Goal: Task Accomplishment & Management: Use online tool/utility

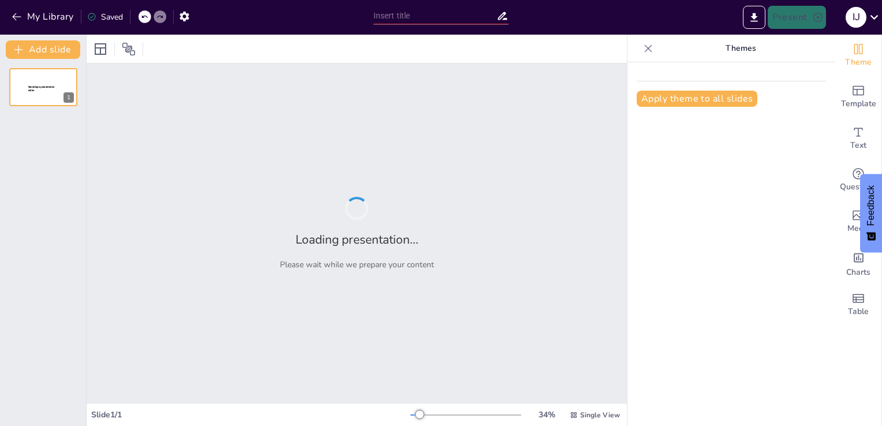
type input "Sistem informasi, organisasi, manajemen dan strategi"
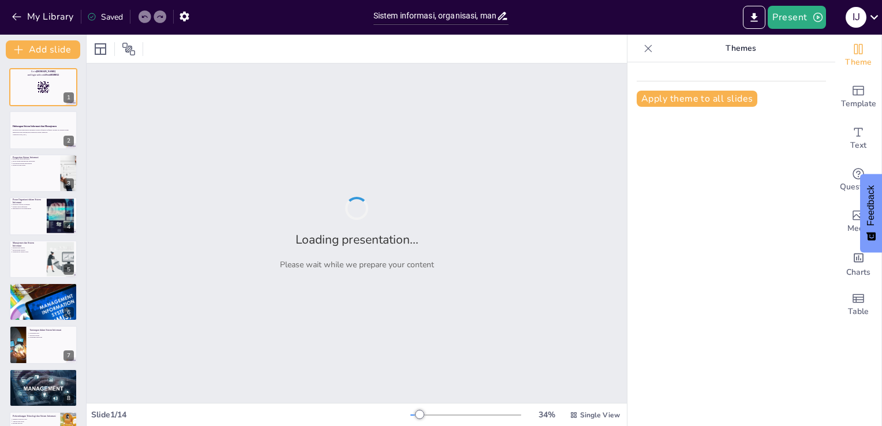
checkbox input "true"
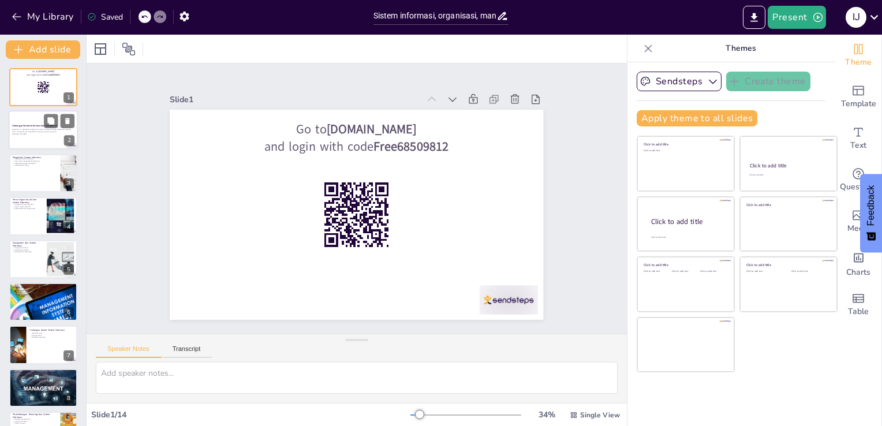
click at [20, 118] on div at bounding box center [43, 130] width 69 height 39
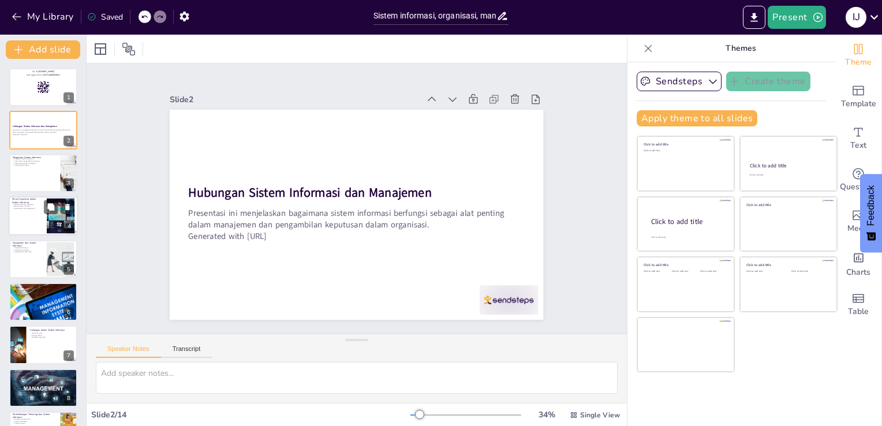
checkbox input "true"
click at [41, 214] on div at bounding box center [43, 215] width 69 height 39
type textarea "Struktur organisasi menentukan bagaimana informasi mengalir dalam organisasi. O…"
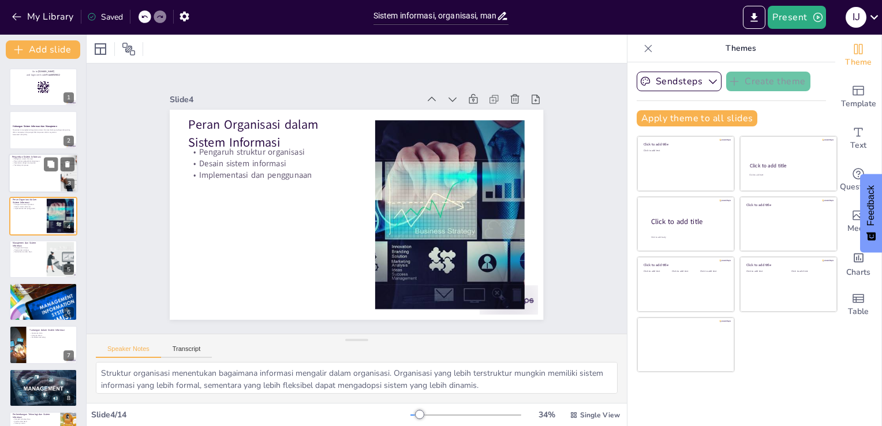
checkbox input "true"
click at [40, 182] on div at bounding box center [43, 173] width 69 height 39
type textarea "Definisi sistem informasi mencakup berbagai elemen yang bekerja sama untuk meng…"
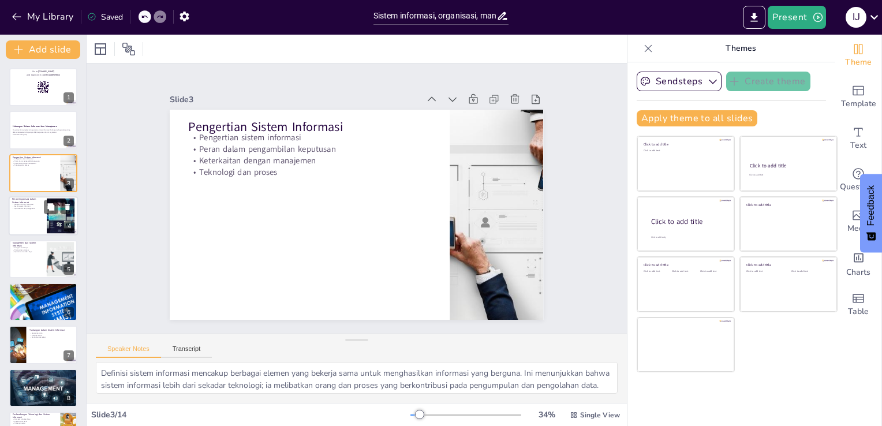
checkbox input "true"
click at [42, 206] on p "Desain sistem informasi" at bounding box center [27, 207] width 31 height 2
type textarea "Struktur organisasi menentukan bagaimana informasi mengalir dalam organisasi. O…"
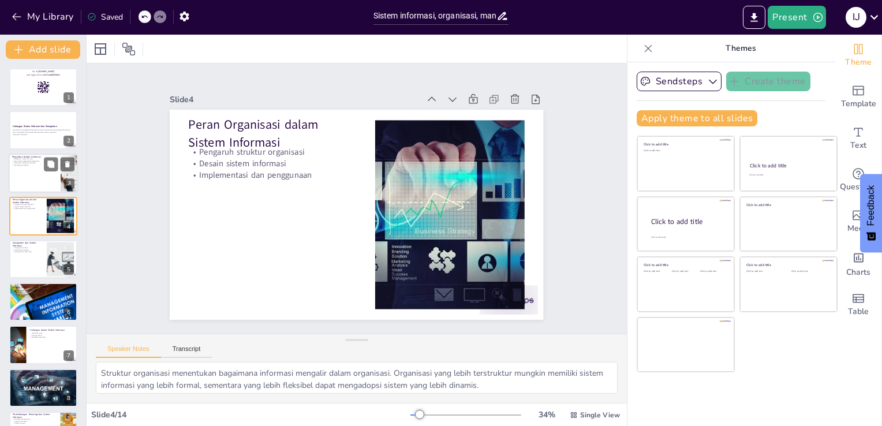
checkbox input "true"
click at [34, 177] on div at bounding box center [43, 173] width 69 height 39
type textarea "Definisi sistem informasi mencakup berbagai elemen yang bekerja sama untuk meng…"
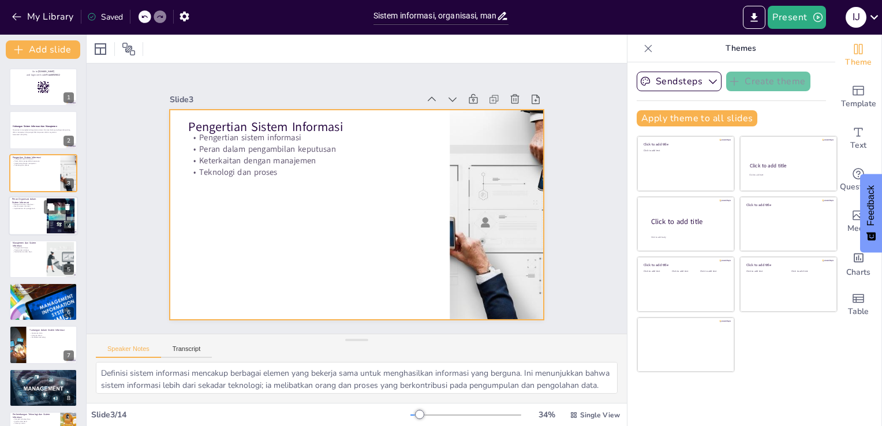
checkbox input "true"
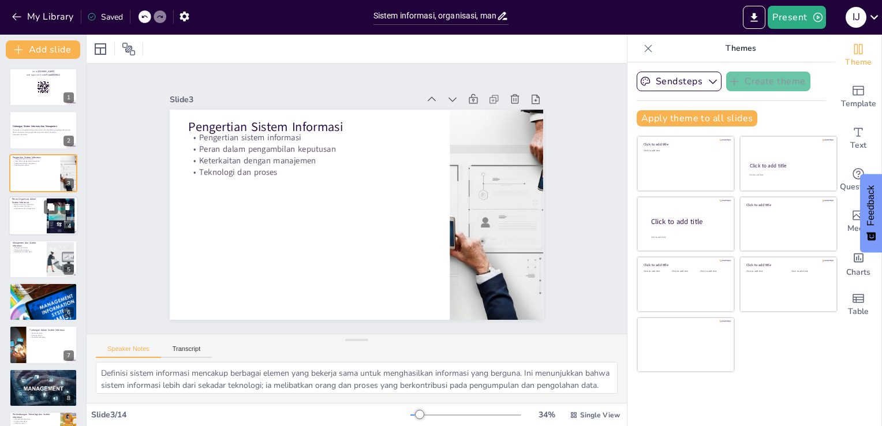
click at [41, 209] on p "Implementasi dan penggunaan" at bounding box center [27, 209] width 31 height 2
type textarea "Struktur organisasi menentukan bagaimana informasi mengalir dalam organisasi. O…"
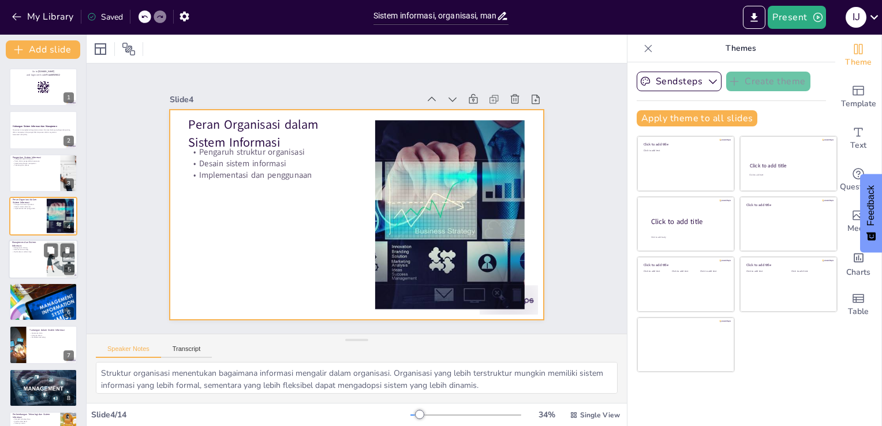
checkbox input "true"
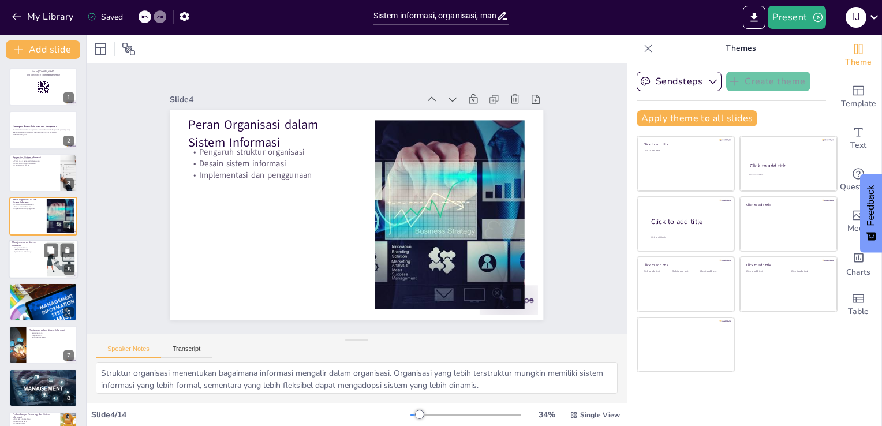
click at [37, 270] on div at bounding box center [43, 259] width 69 height 39
type textarea "Pengawasan kinerja adalah salah satu fungsi utama manajemen yang didukung oleh …"
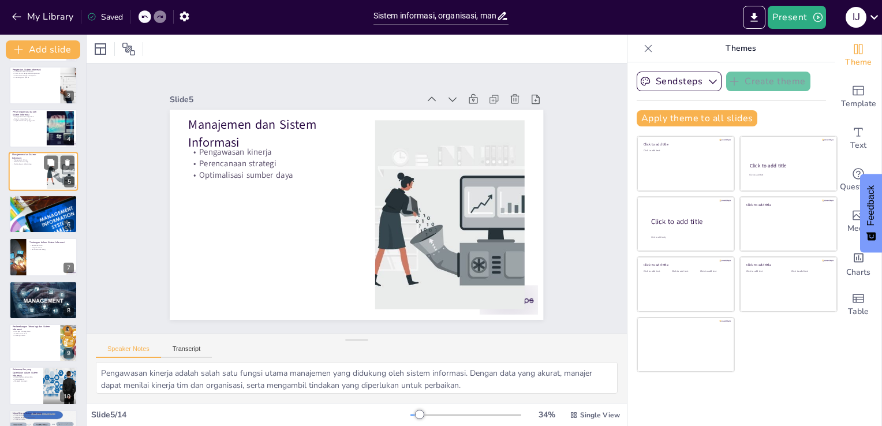
scroll to position [88, 0]
checkbox input "true"
click at [42, 218] on div at bounding box center [43, 214] width 69 height 46
type textarea "Keunggulan kompetitif diperoleh melalui penggunaan sistem informasi yang efisie…"
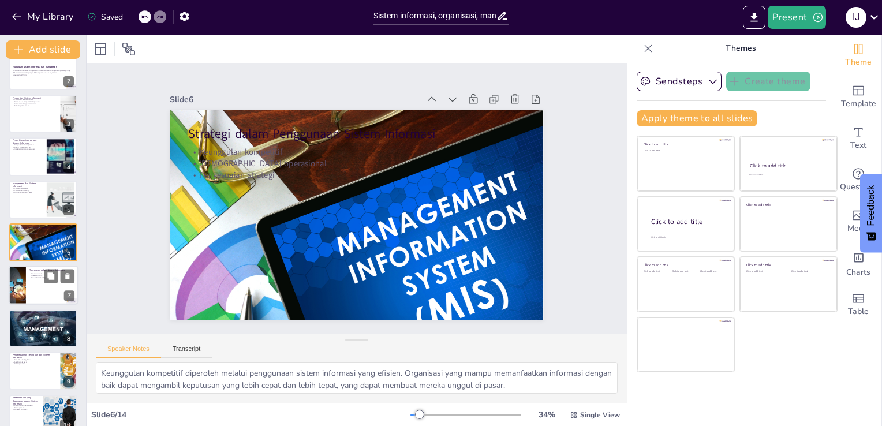
checkbox input "true"
click at [38, 277] on p "Perubahan teknologi" at bounding box center [51, 278] width 45 height 2
type textarea "Keamanan data adalah tantangan kritis dalam sistem informasi. Organisasi harus …"
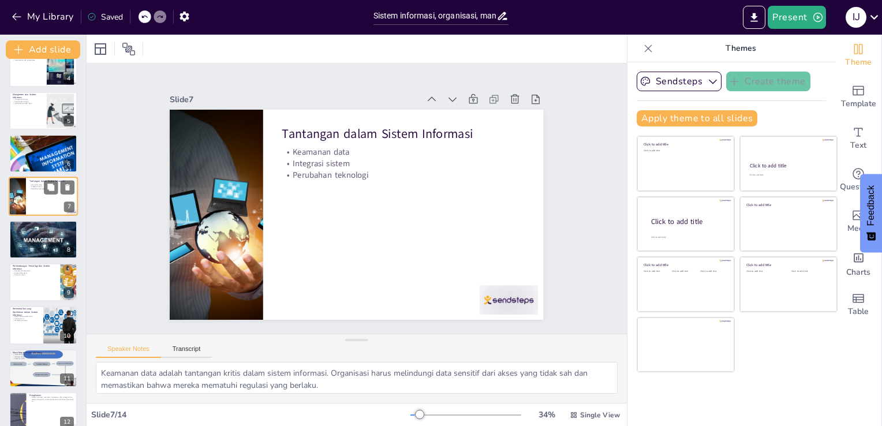
scroll to position [151, 0]
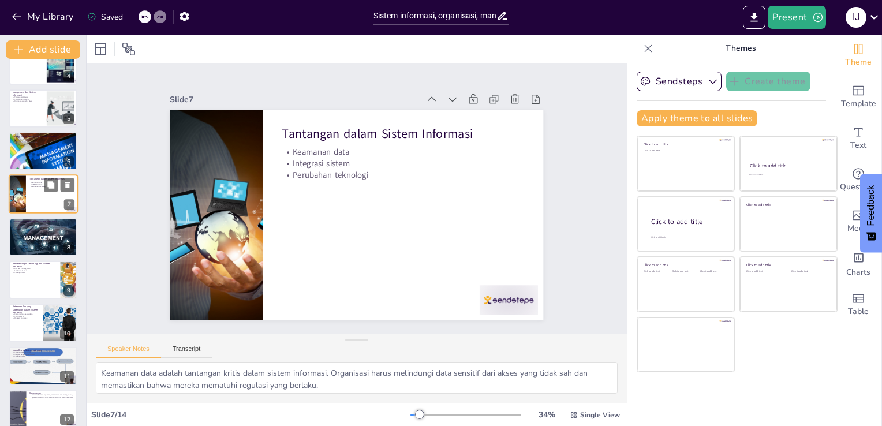
checkbox input "true"
click at [38, 280] on div at bounding box center [43, 279] width 69 height 39
type textarea "Dampak teknologi baru seperti AI sangat besar dalam sistem informasi. Organisas…"
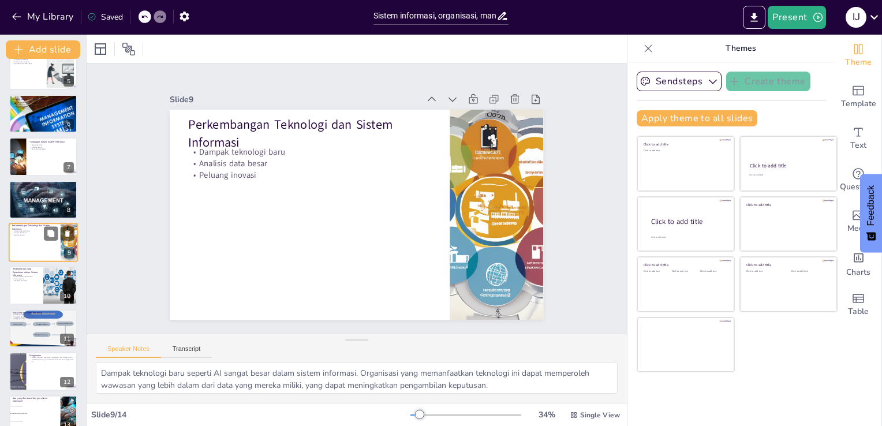
scroll to position [247, 0]
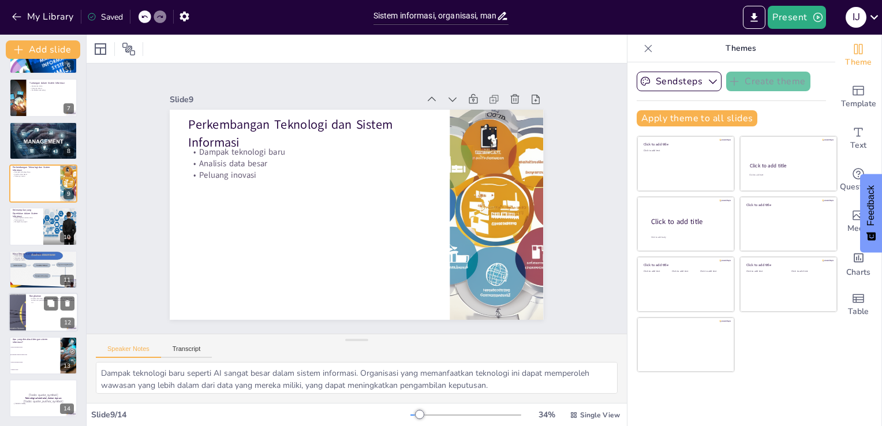
checkbox input "true"
click at [40, 307] on div at bounding box center [43, 312] width 69 height 39
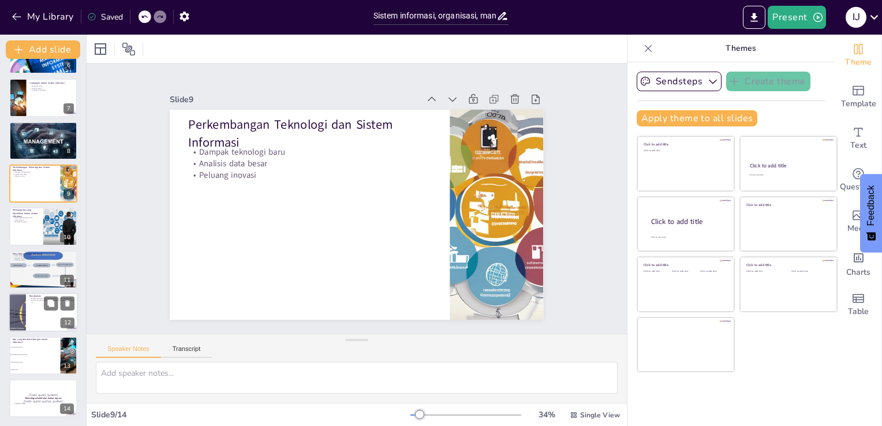
scroll to position [248, 0]
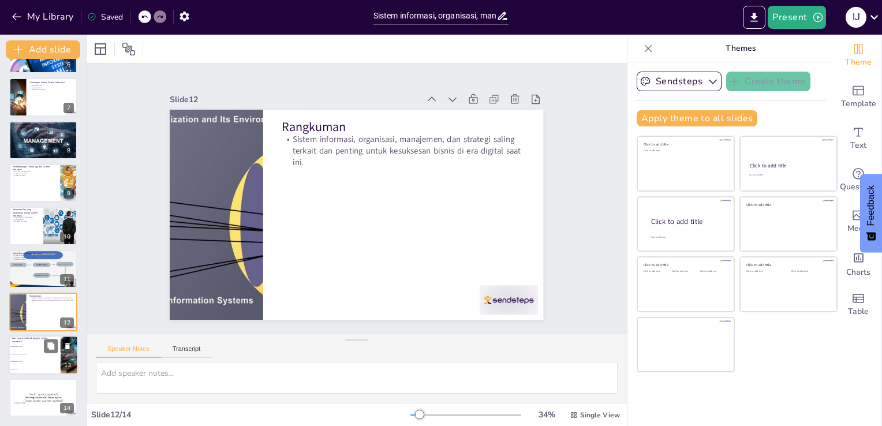
checkbox input "true"
click at [40, 337] on p "Apa yang dimaksud dengan sistem informasi?" at bounding box center [34, 340] width 45 height 6
type textarea "Jawaban yang benar adalah "Kombinasi teknologi dan proses" karena sistem inform…"
checkbox input "true"
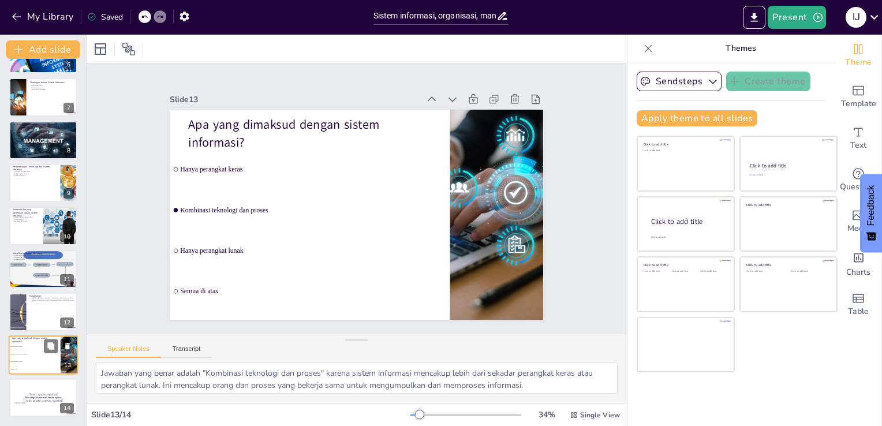
checkbox input "true"
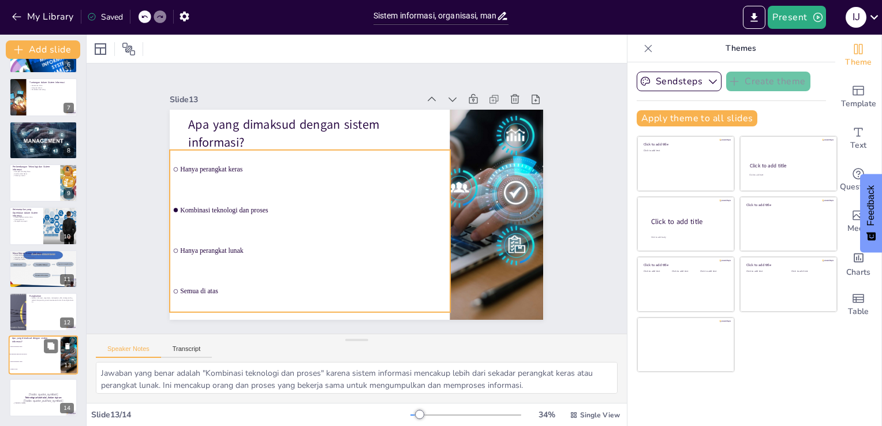
checkbox input "true"
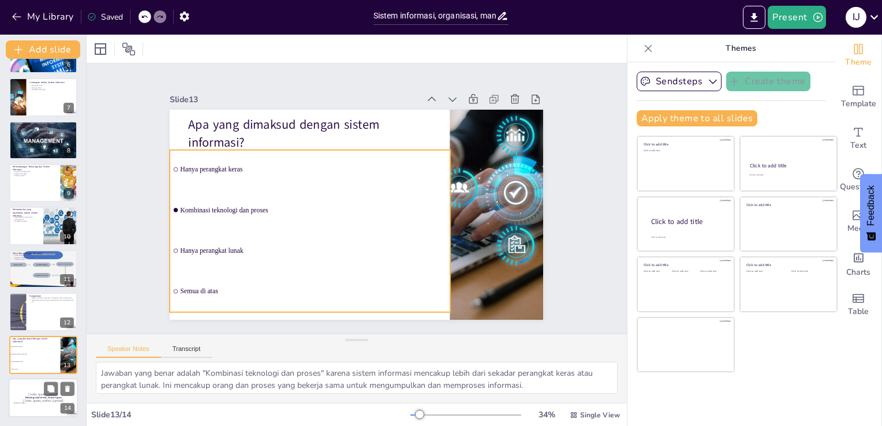
checkbox input "true"
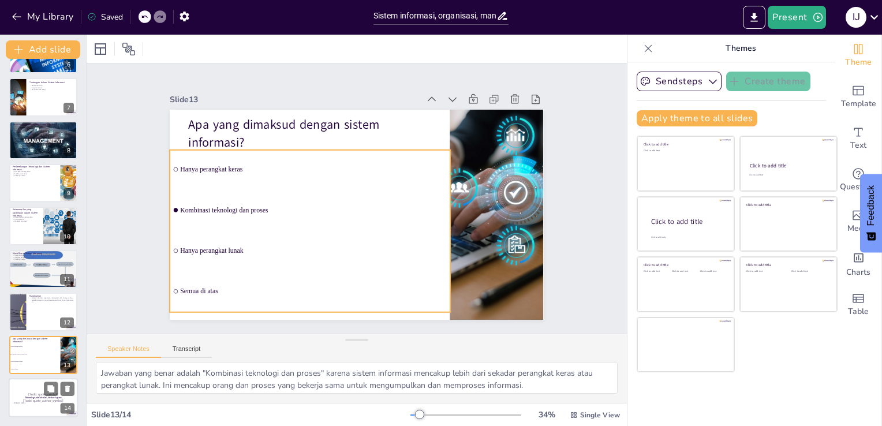
checkbox input "true"
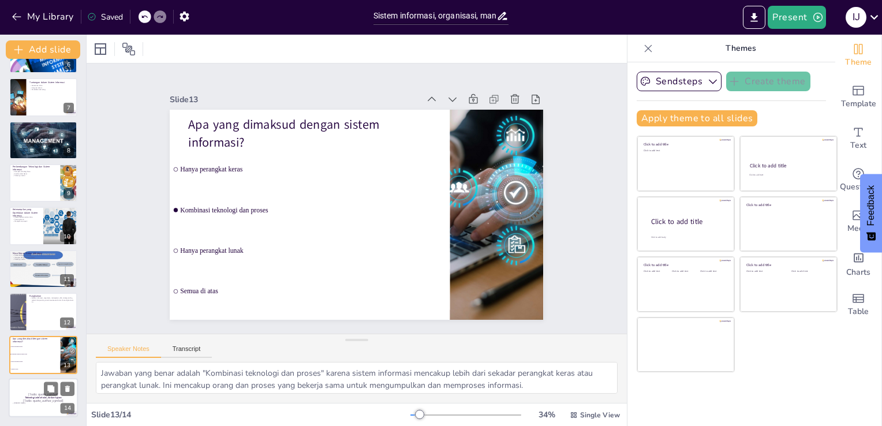
click at [35, 387] on div at bounding box center [43, 397] width 69 height 39
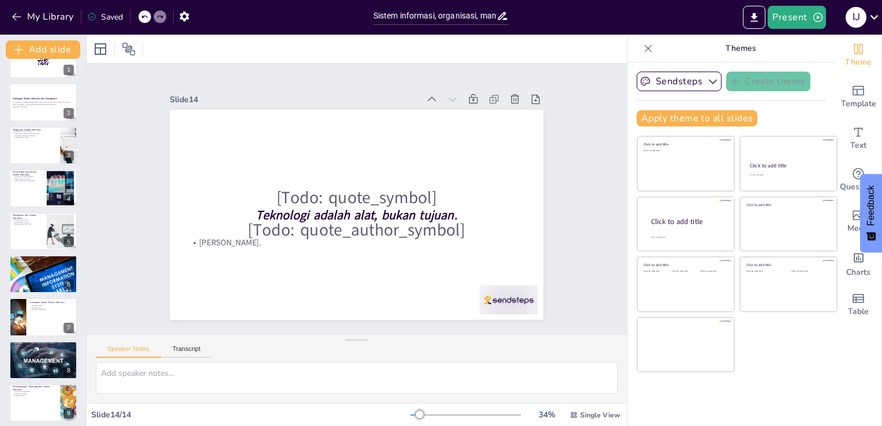
scroll to position [0, 0]
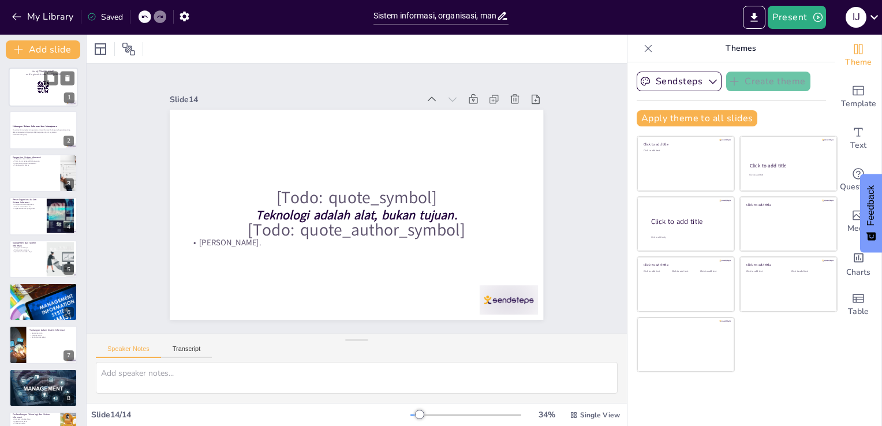
click at [35, 75] on p "and login with code Free68509812" at bounding box center [43, 74] width 62 height 3
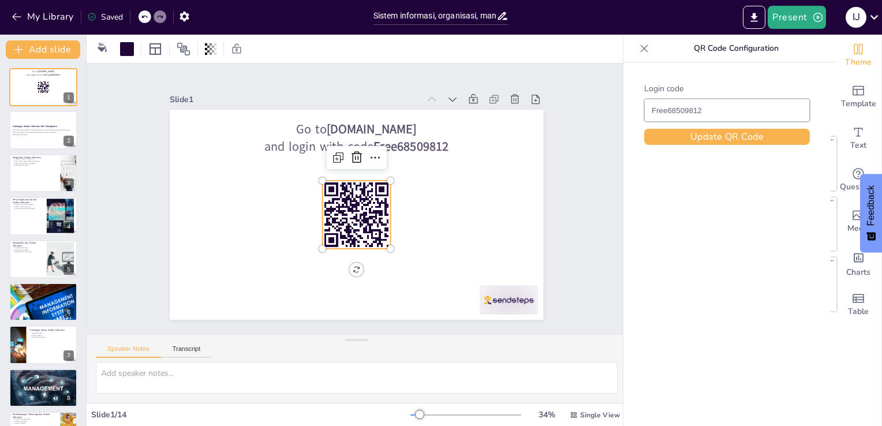
click at [326, 208] on rect at bounding box center [328, 205] width 6 height 5
click at [381, 159] on icon at bounding box center [390, 168] width 18 height 18
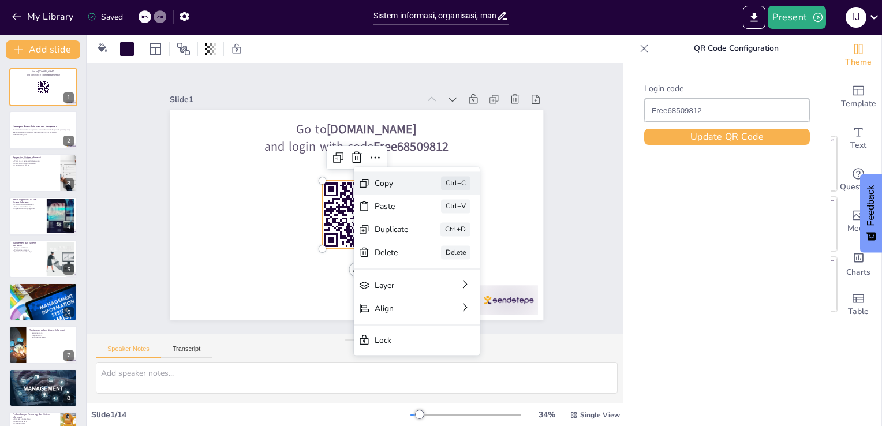
click at [389, 278] on div "Copy Ctrl+C" at bounding box center [447, 324] width 116 height 93
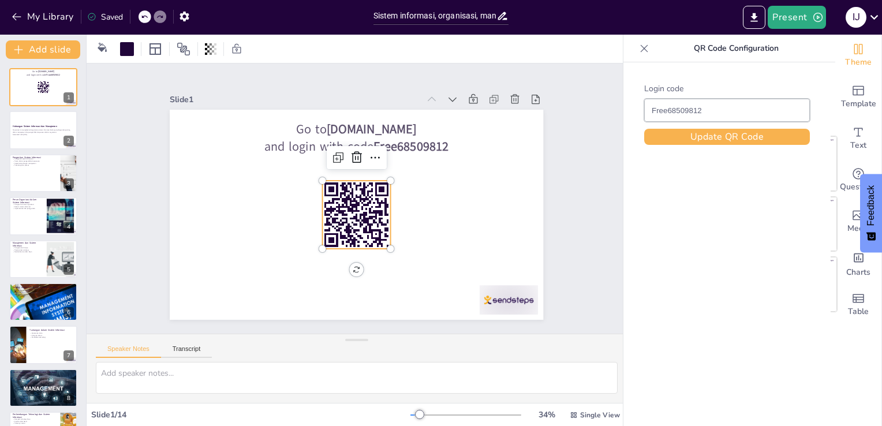
click at [674, 149] on div "Login code Free68509812 Update QR Code" at bounding box center [727, 261] width 207 height 399
click at [675, 144] on button "Update QR Code" at bounding box center [728, 137] width 166 height 16
click at [641, 36] on div "QR Code Configuration" at bounding box center [727, 49] width 207 height 28
click at [636, 49] on div at bounding box center [644, 48] width 18 height 18
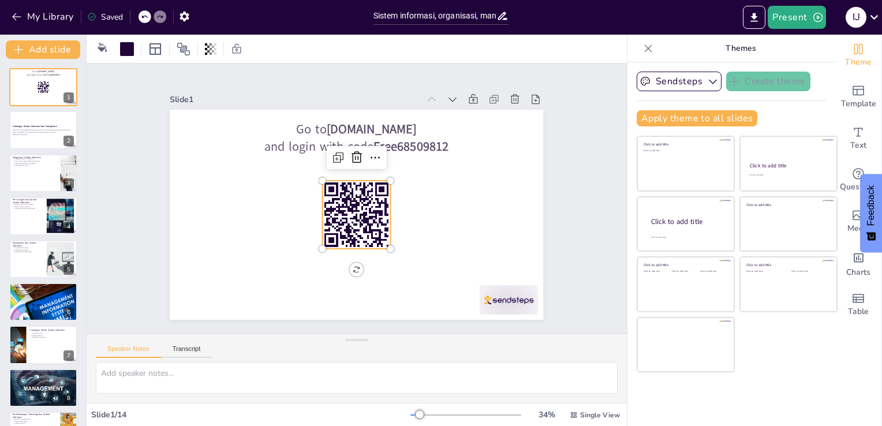
click at [643, 49] on icon at bounding box center [649, 49] width 12 height 12
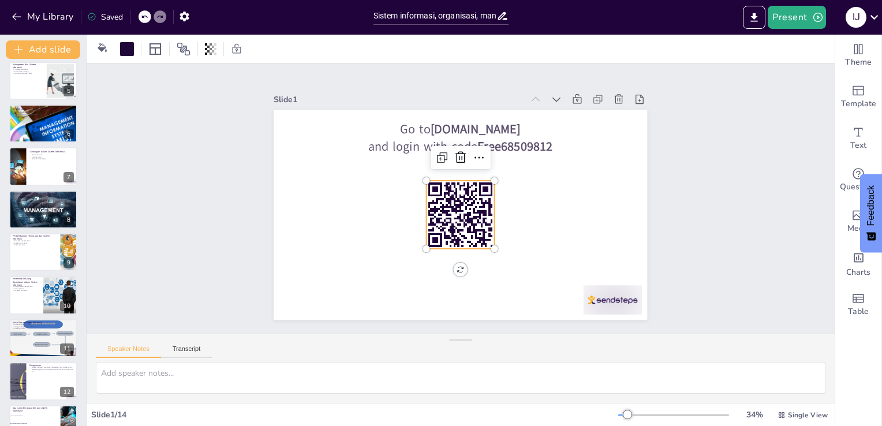
scroll to position [236, 0]
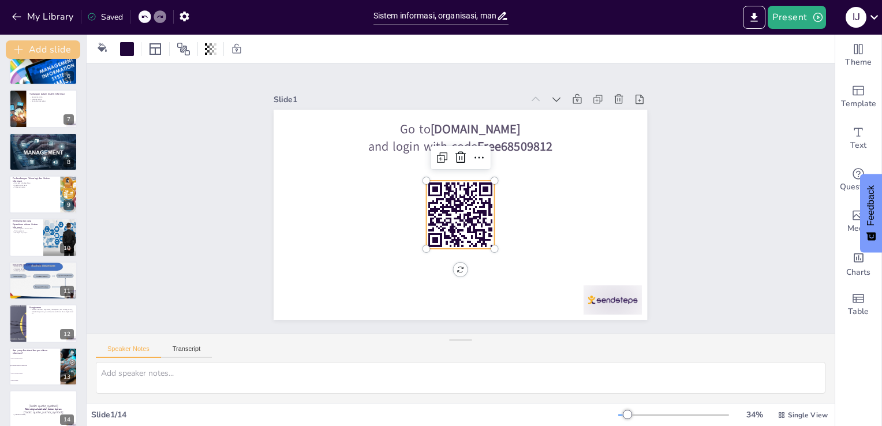
checkbox input "true"
click at [2, 13] on div "My Library Saved" at bounding box center [97, 16] width 195 height 21
click at [13, 17] on icon "button" at bounding box center [17, 17] width 12 height 12
